Goal: Information Seeking & Learning: Learn about a topic

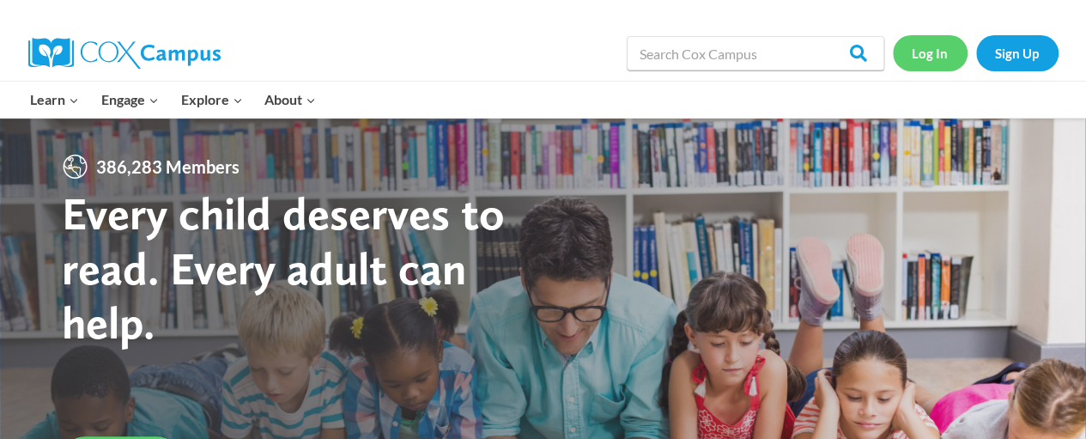
click at [931, 58] on link "Log In" at bounding box center [930, 52] width 75 height 35
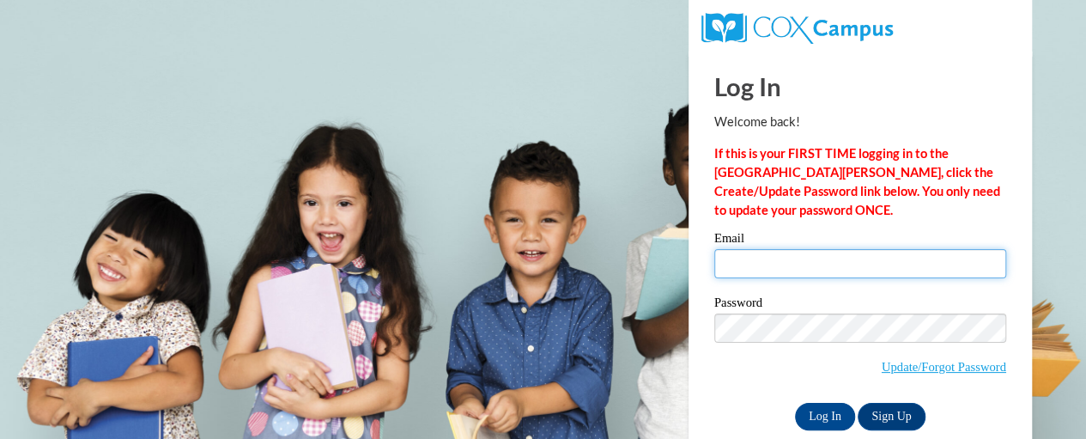
click at [771, 276] on input "Email" at bounding box center [860, 263] width 292 height 29
type input "kejonellison@gmail.com"
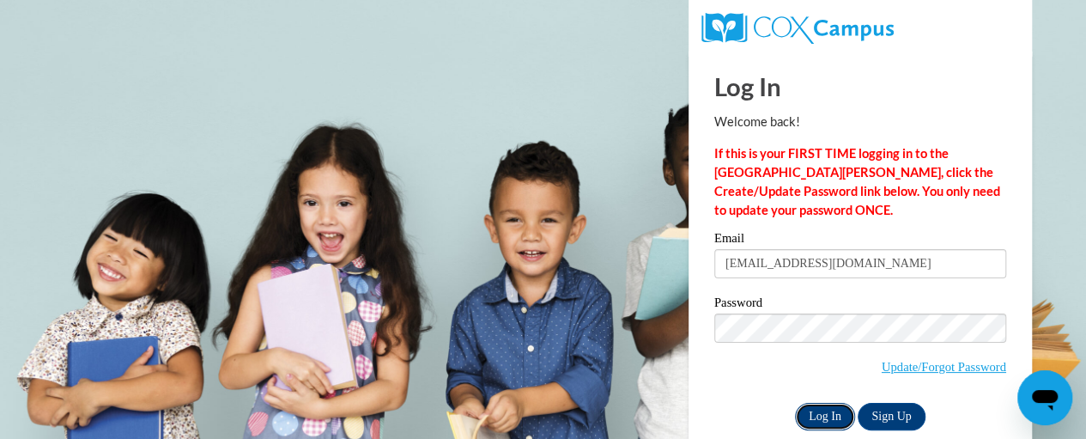
click at [819, 416] on input "Log In" at bounding box center [825, 416] width 60 height 27
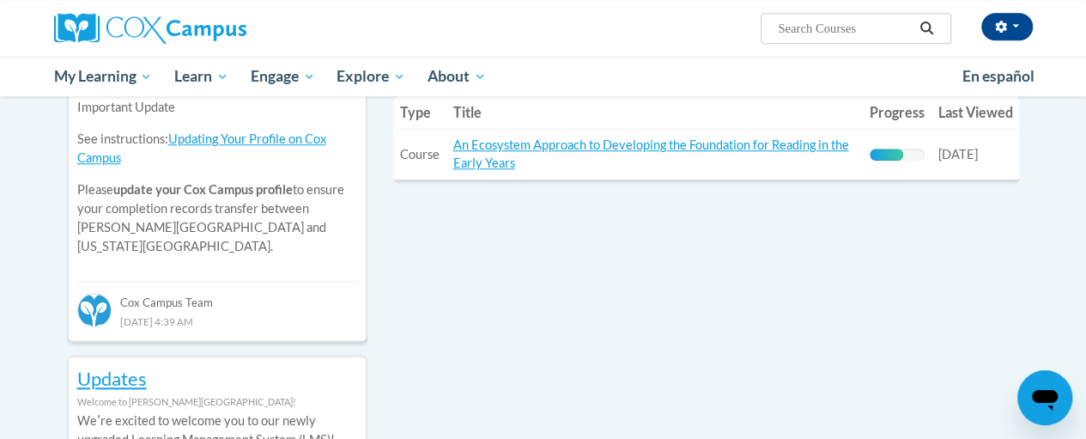
scroll to position [659, 0]
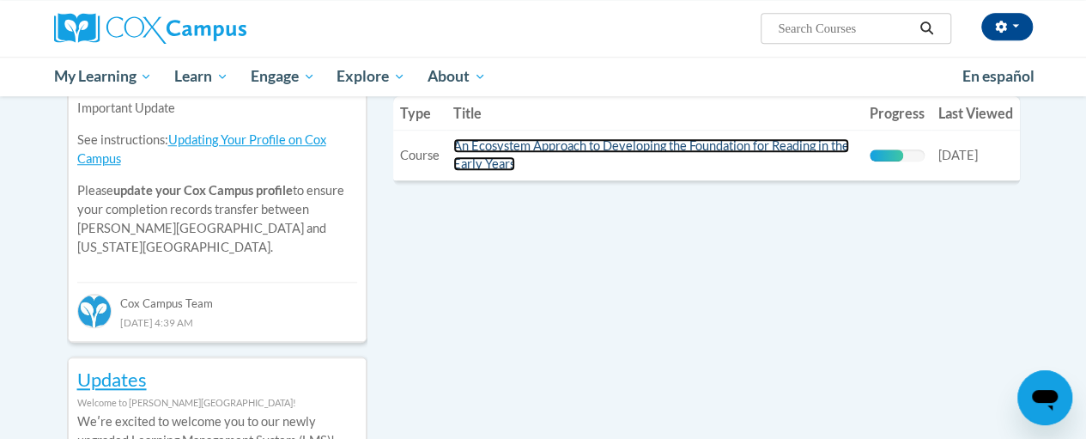
click at [604, 142] on link "An Ecosystem Approach to Developing the Foundation for Reading in the Early Yea…" at bounding box center [651, 154] width 396 height 33
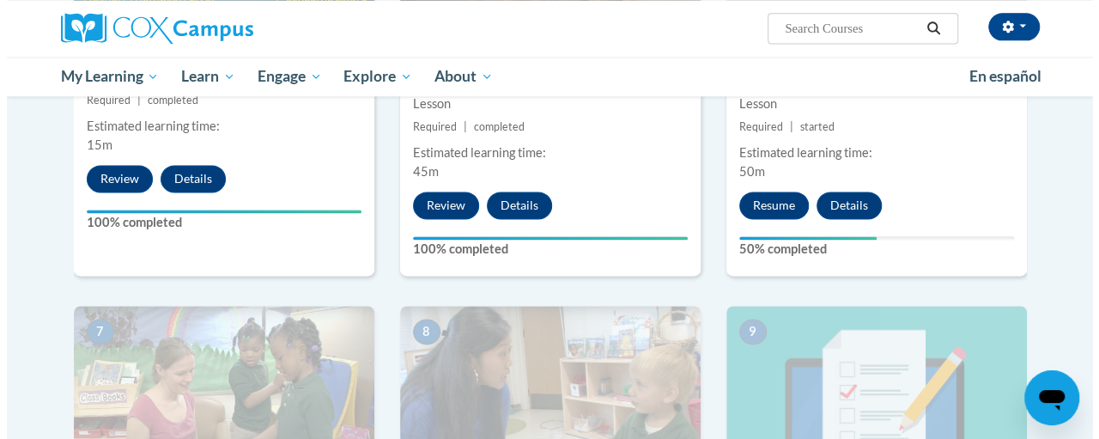
scroll to position [1182, 0]
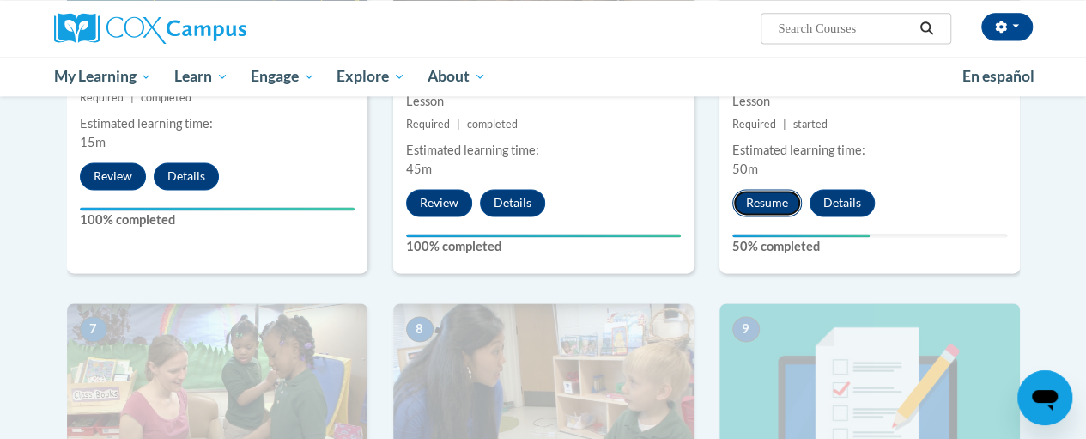
click at [752, 204] on button "Resume" at bounding box center [767, 202] width 70 height 27
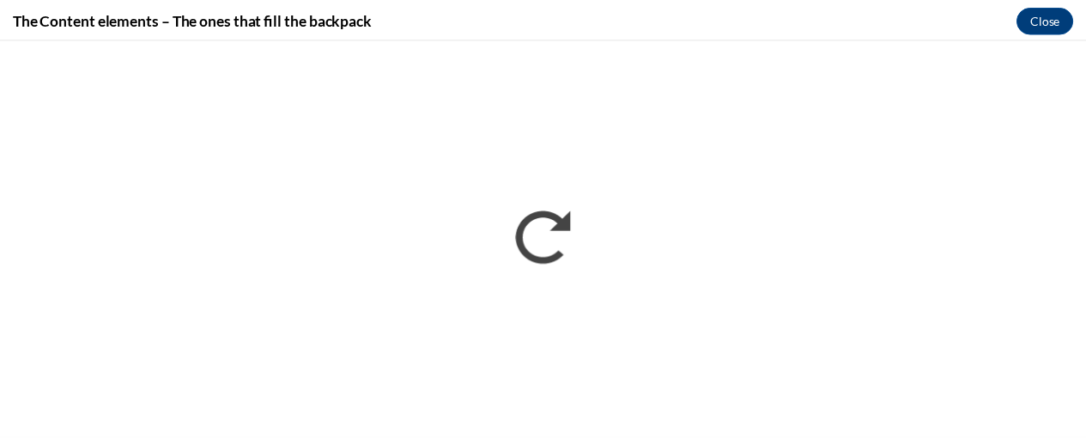
scroll to position [0, 0]
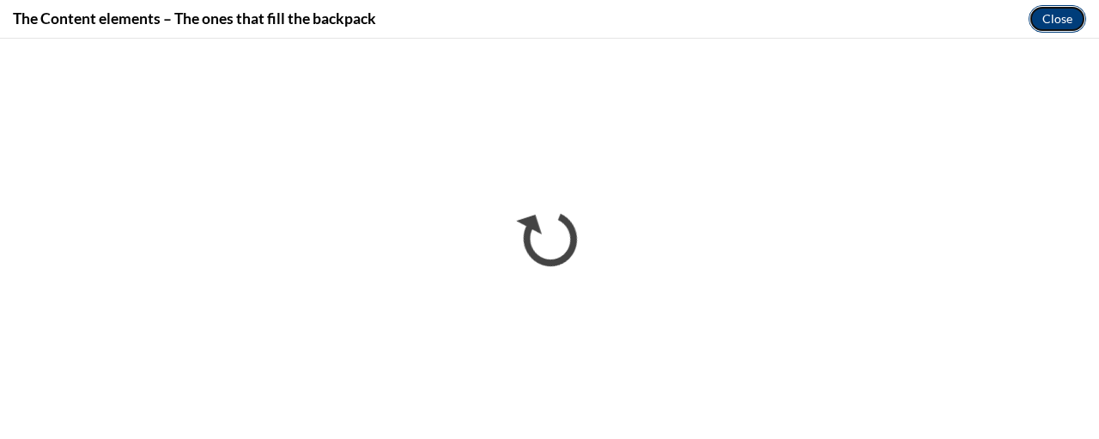
click at [1070, 9] on button "Close" at bounding box center [1058, 18] width 58 height 27
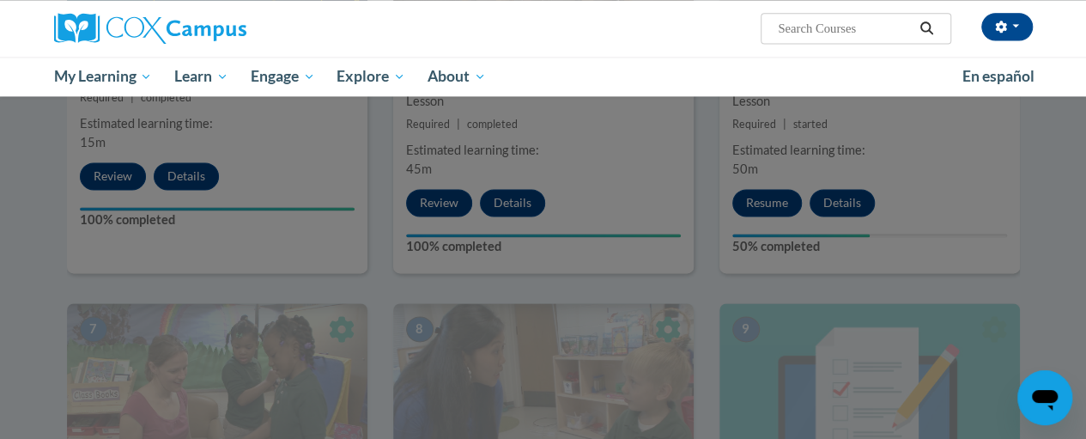
drag, startPoint x: 987, startPoint y: 21, endPoint x: 1046, endPoint y: 156, distance: 146.9
click at [1046, 156] on div at bounding box center [543, 219] width 1086 height 439
click at [1002, 27] on icon "button" at bounding box center [1001, 27] width 12 height 12
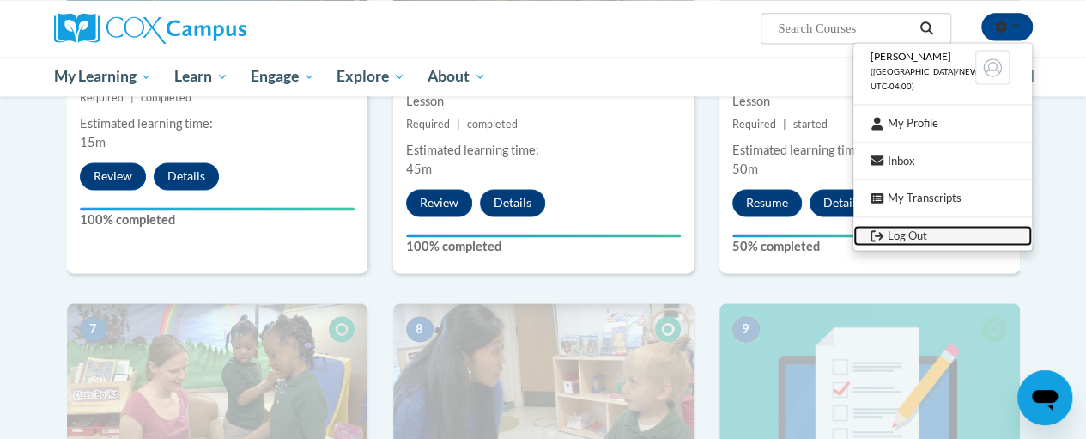
click at [912, 234] on link "Log Out" at bounding box center [943, 235] width 179 height 21
